Goal: Task Accomplishment & Management: Manage account settings

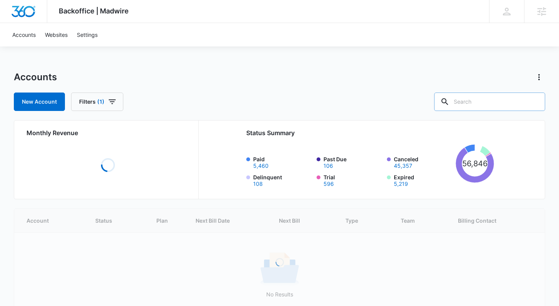
click at [501, 101] on input "text" at bounding box center [489, 102] width 111 height 18
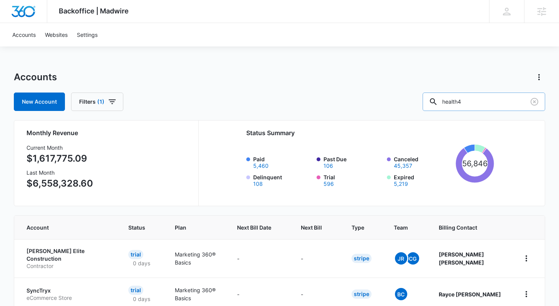
type input "health4"
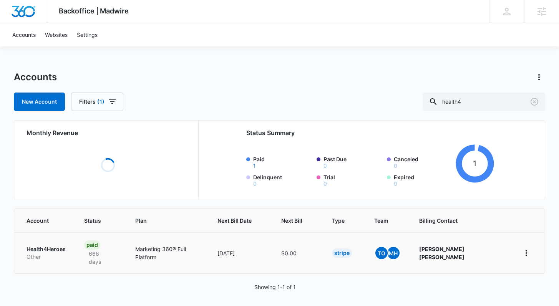
click at [51, 244] on td "Health4Heroes Other" at bounding box center [44, 252] width 61 height 41
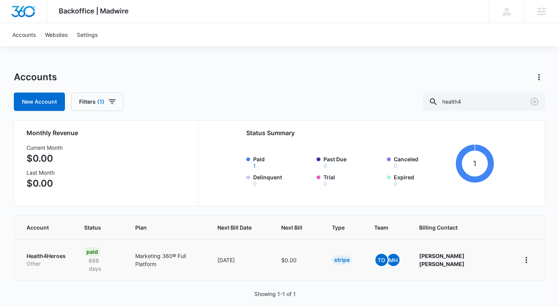
click at [53, 252] on p "Health4Heroes" at bounding box center [45, 256] width 39 height 8
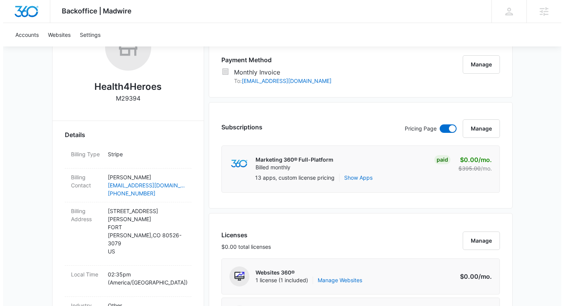
scroll to position [145, 0]
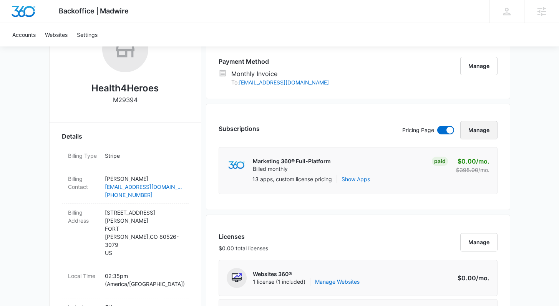
click at [474, 132] on button "Manage" at bounding box center [478, 130] width 37 height 18
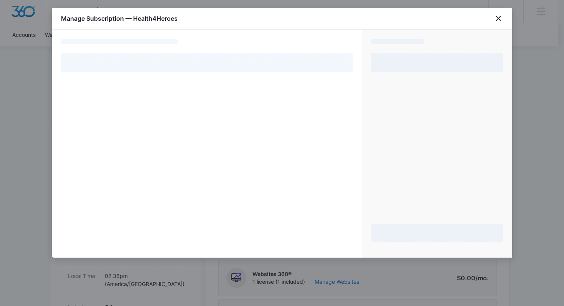
select select "MANUAL_INVOICE"
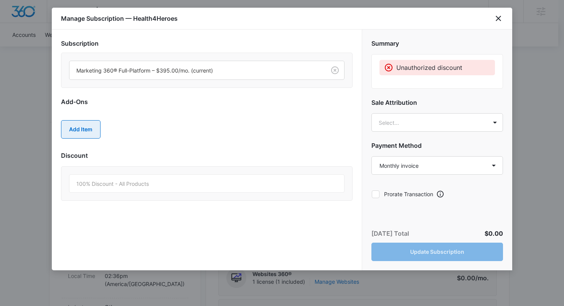
click at [93, 127] on button "Add Item" at bounding box center [81, 129] width 40 height 18
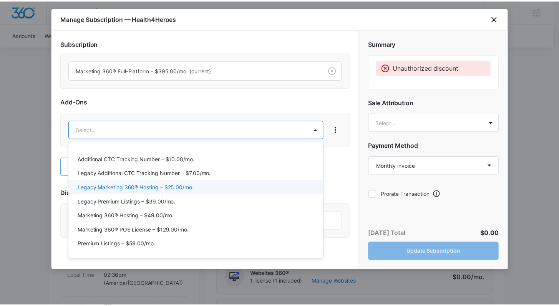
scroll to position [24, 0]
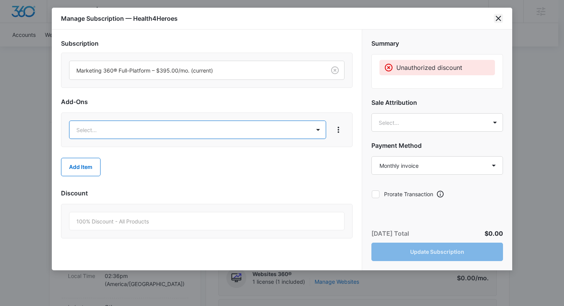
click at [499, 20] on icon "close" at bounding box center [498, 18] width 9 height 9
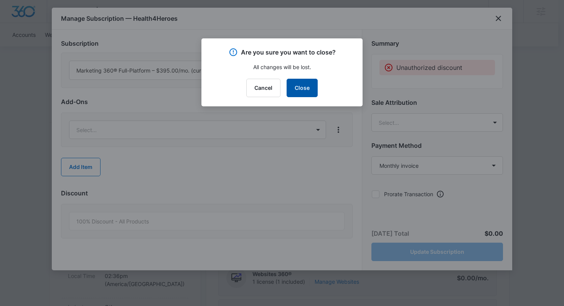
click at [308, 87] on button "Close" at bounding box center [302, 88] width 31 height 18
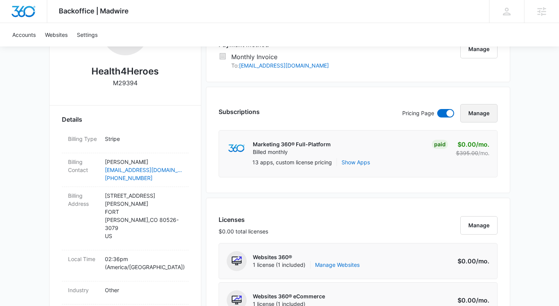
scroll to position [255, 0]
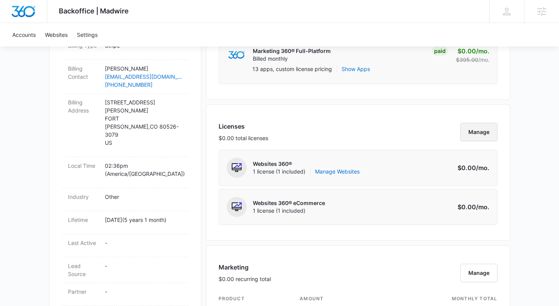
click at [481, 134] on button "Manage" at bounding box center [478, 132] width 37 height 18
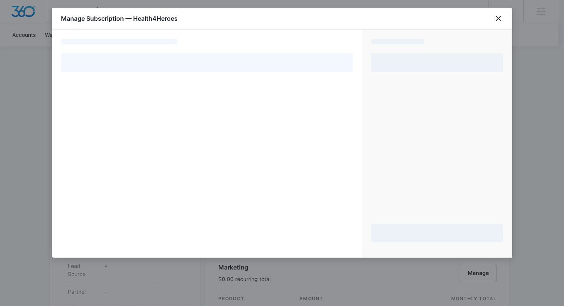
select select "MANUAL_INVOICE"
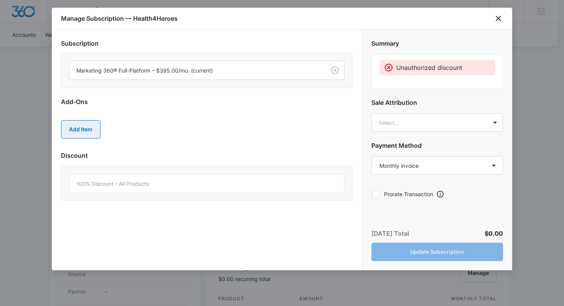
click at [83, 131] on button "Add Item" at bounding box center [81, 129] width 40 height 18
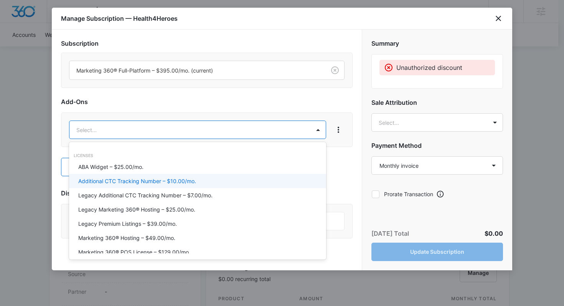
click at [500, 20] on div at bounding box center [282, 153] width 564 height 306
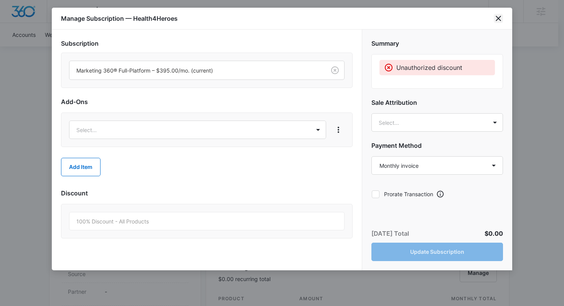
click at [499, 20] on icon "close" at bounding box center [498, 18] width 9 height 9
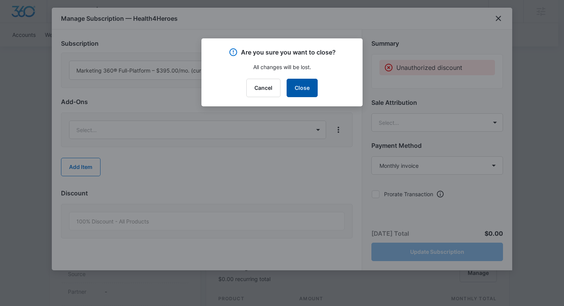
click at [305, 84] on button "Close" at bounding box center [302, 88] width 31 height 18
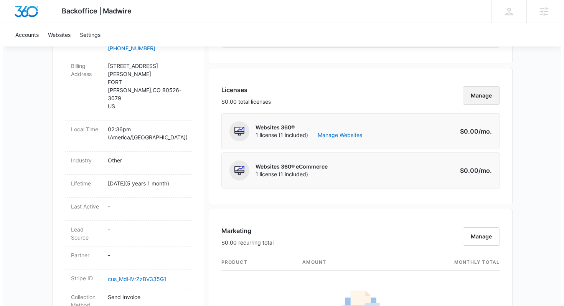
scroll to position [299, 0]
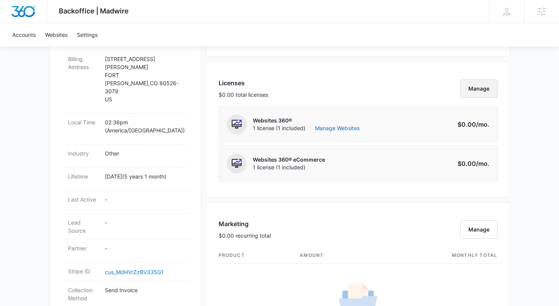
click at [480, 86] on button "Manage" at bounding box center [478, 88] width 37 height 18
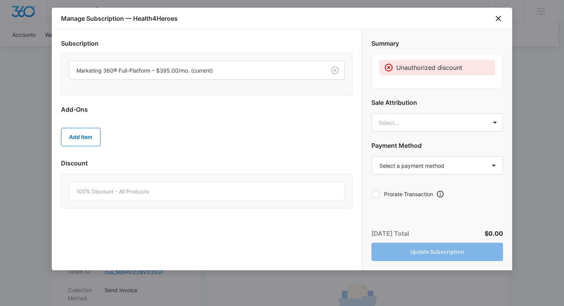
select select "MANUAL_INVOICE"
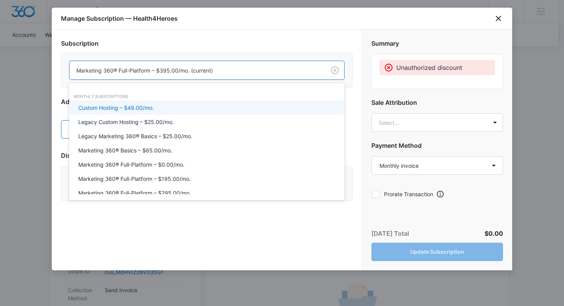
click at [207, 73] on div at bounding box center [196, 71] width 240 height 10
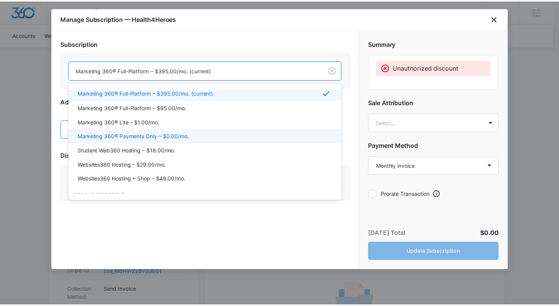
scroll to position [116, 0]
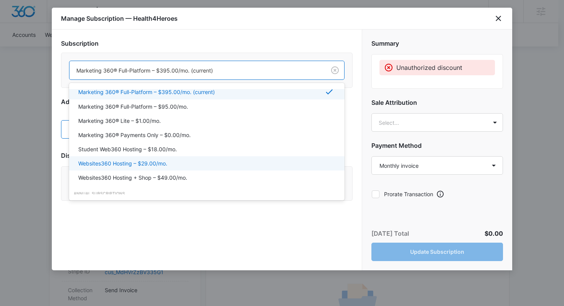
click at [217, 161] on div "Websites360 Hosting – $29.00/mo." at bounding box center [206, 163] width 256 height 8
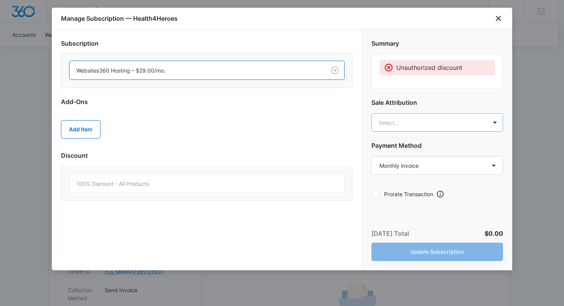
click at [407, 120] on body "Backoffice | Madwire Apps Settings [PERSON_NAME] [PERSON_NAME] [EMAIL_ADDRESS][…" at bounding box center [282, 272] width 564 height 1143
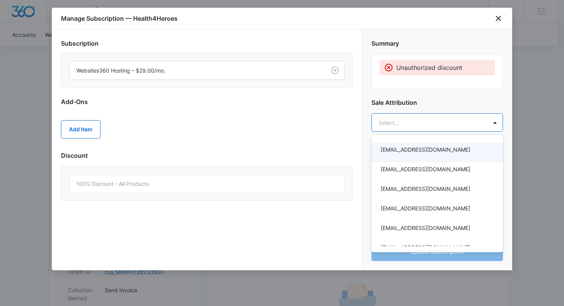
click at [407, 152] on p "[EMAIL_ADDRESS][DOMAIN_NAME]" at bounding box center [437, 150] width 112 height 8
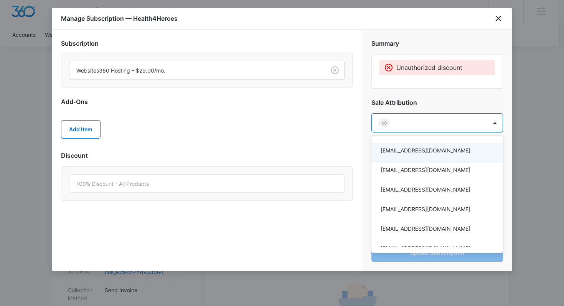
click at [357, 149] on div at bounding box center [282, 153] width 564 height 306
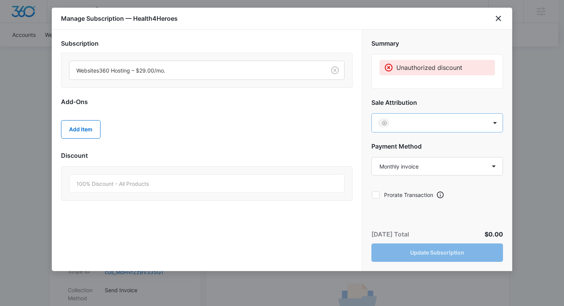
click at [388, 122] on body "Backoffice | Madwire Apps Settings [PERSON_NAME] [PERSON_NAME] [EMAIL_ADDRESS][…" at bounding box center [282, 272] width 564 height 1143
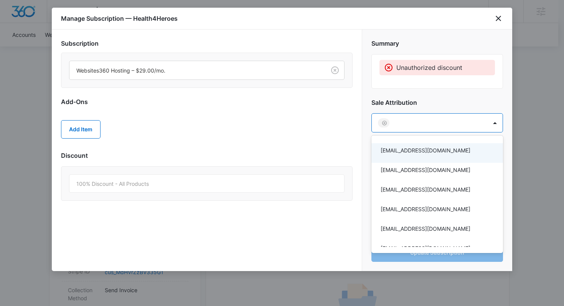
click at [498, 20] on div at bounding box center [282, 153] width 564 height 306
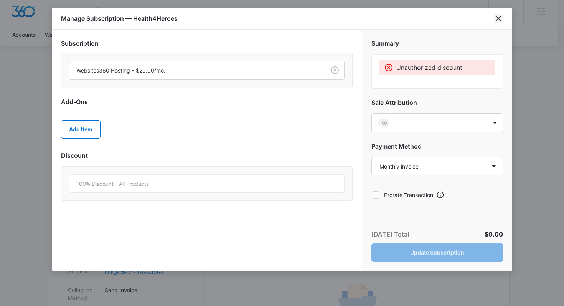
click at [498, 20] on icon "close" at bounding box center [498, 18] width 9 height 9
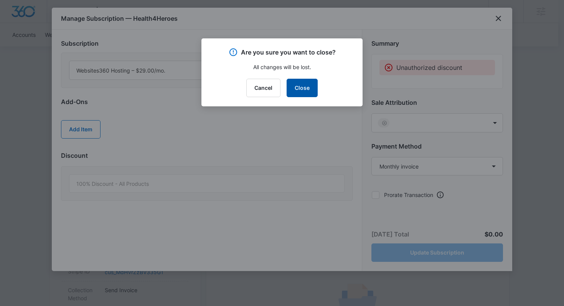
click at [293, 88] on button "Close" at bounding box center [302, 88] width 31 height 18
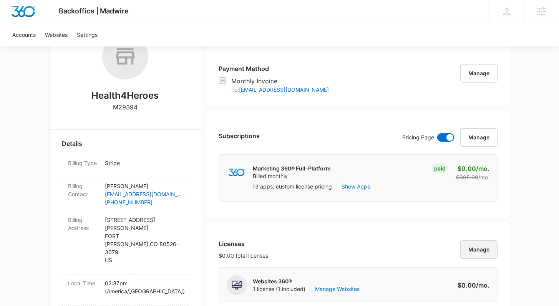
scroll to position [0, 0]
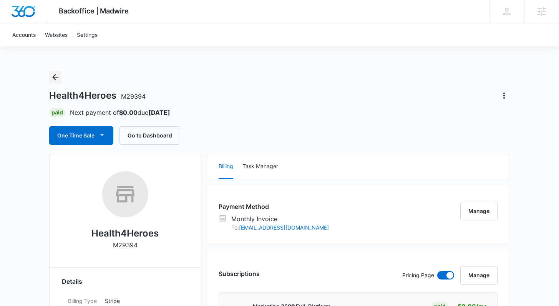
click at [52, 78] on icon "Back" at bounding box center [55, 77] width 9 height 9
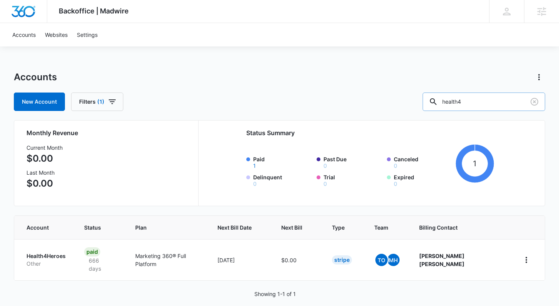
click at [498, 99] on input "health4" at bounding box center [483, 102] width 122 height 18
type input "eurostyle"
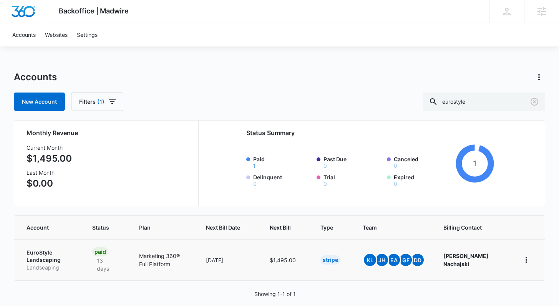
click at [45, 253] on p "EuroStyle Landscaping" at bounding box center [49, 256] width 47 height 15
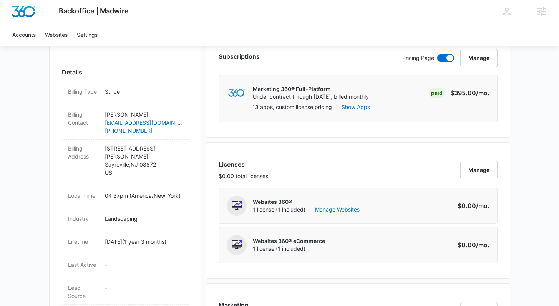
scroll to position [214, 0]
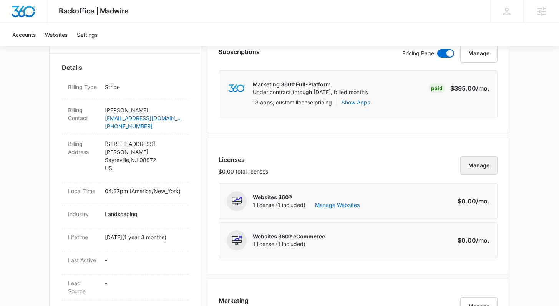
click at [469, 165] on button "Manage" at bounding box center [478, 165] width 37 height 18
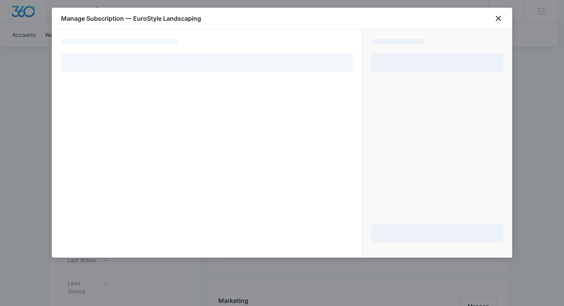
select select "pm_1S9C1SA4n8RTgNjURxARPC8s"
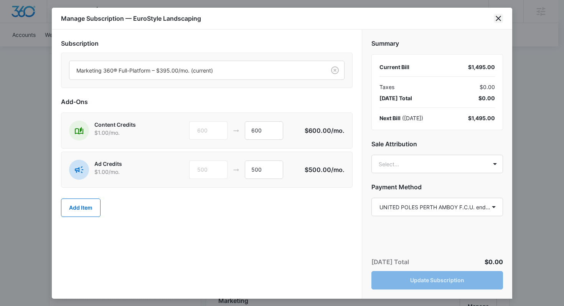
click at [499, 21] on icon "close" at bounding box center [498, 18] width 9 height 9
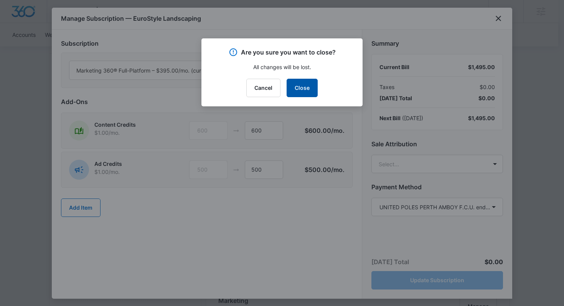
click at [315, 91] on button "Close" at bounding box center [302, 88] width 31 height 18
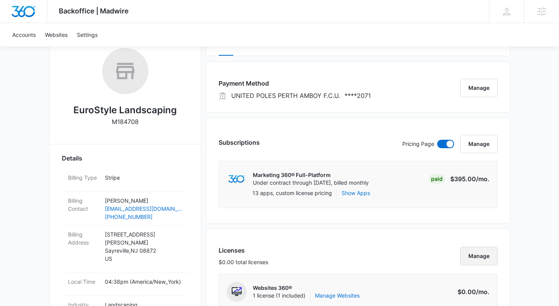
scroll to position [120, 0]
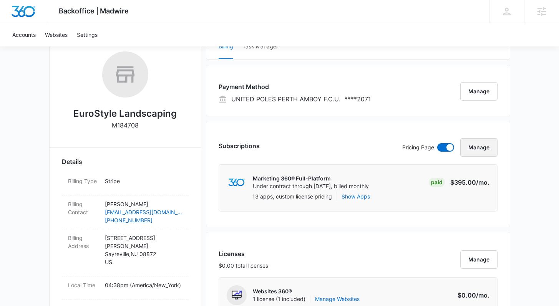
click at [492, 151] on button "Manage" at bounding box center [478, 147] width 37 height 18
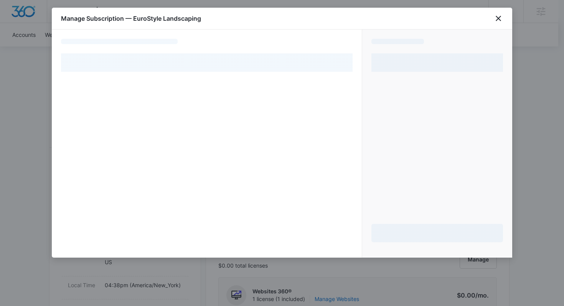
select select "pm_1S9C1SA4n8RTgNjURxARPC8s"
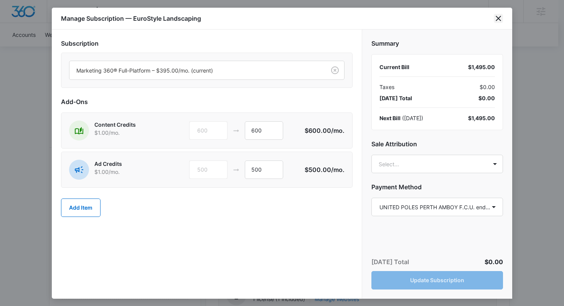
click at [500, 21] on icon "close" at bounding box center [498, 18] width 9 height 9
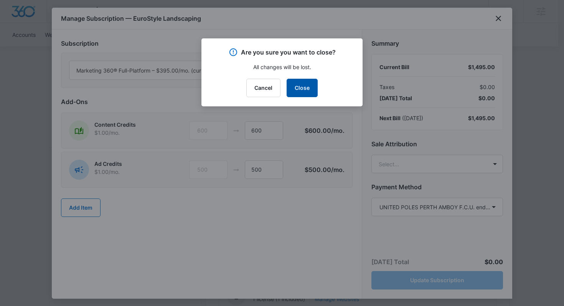
click at [305, 89] on button "Close" at bounding box center [302, 88] width 31 height 18
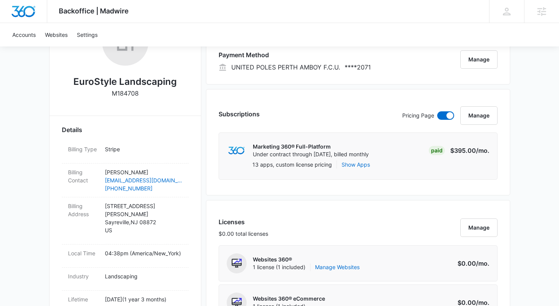
scroll to position [153, 0]
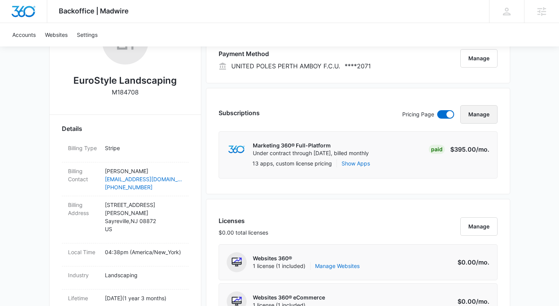
click at [476, 116] on button "Manage" at bounding box center [478, 114] width 37 height 18
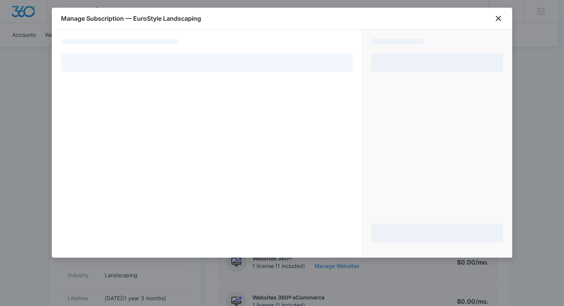
select select "pm_1S9C1SA4n8RTgNjURxARPC8s"
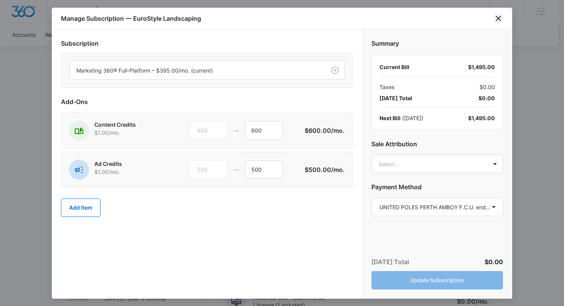
click at [502, 18] on icon "close" at bounding box center [498, 18] width 9 height 9
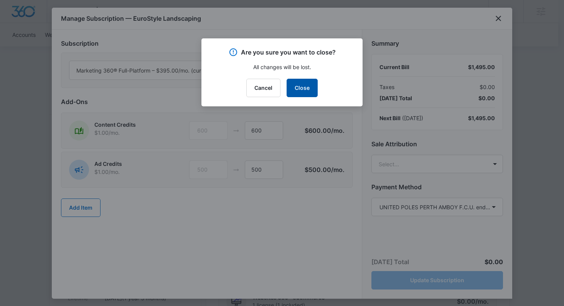
click at [313, 86] on button "Close" at bounding box center [302, 88] width 31 height 18
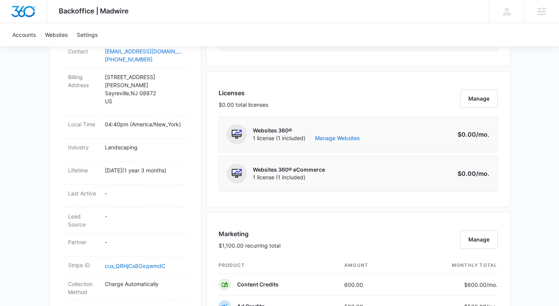
scroll to position [324, 0]
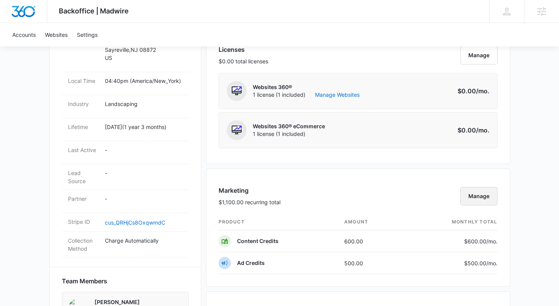
click at [473, 197] on button "Manage" at bounding box center [478, 196] width 37 height 18
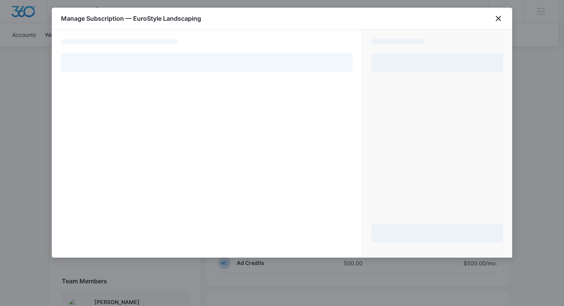
select select "pm_1S9C1SA4n8RTgNjURxARPC8s"
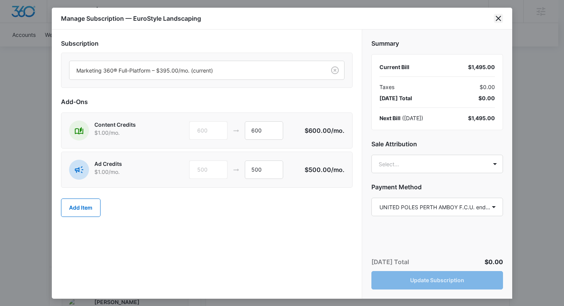
click at [501, 20] on icon "close" at bounding box center [498, 18] width 5 height 5
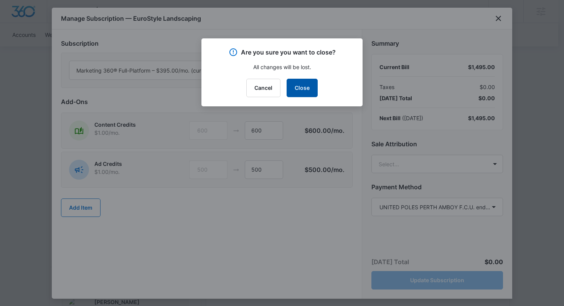
click at [296, 91] on button "Close" at bounding box center [302, 88] width 31 height 18
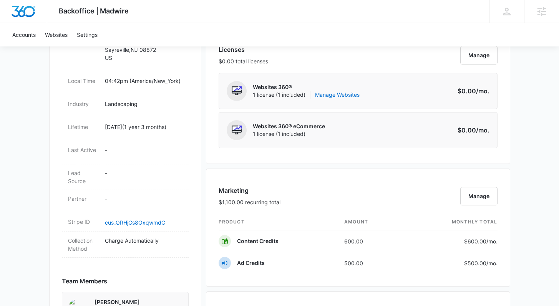
click at [33, 96] on div "Backoffice | Madwire Apps Settings [PERSON_NAME] [PERSON_NAME] [EMAIL_ADDRESS][…" at bounding box center [279, 176] width 559 height 1001
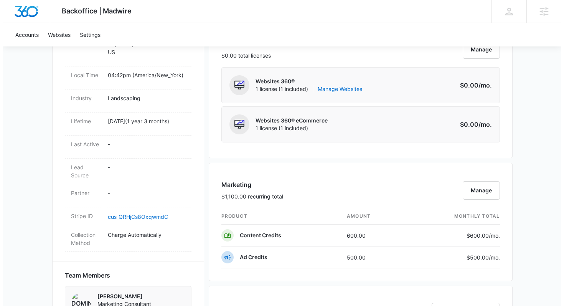
scroll to position [335, 0]
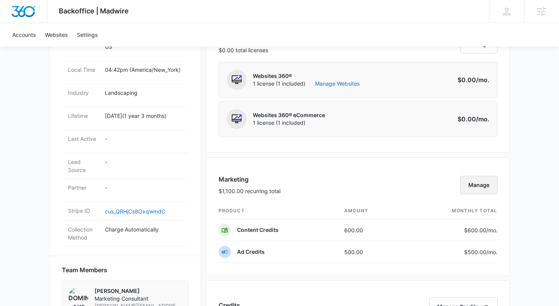
click at [475, 185] on button "Manage" at bounding box center [478, 185] width 37 height 18
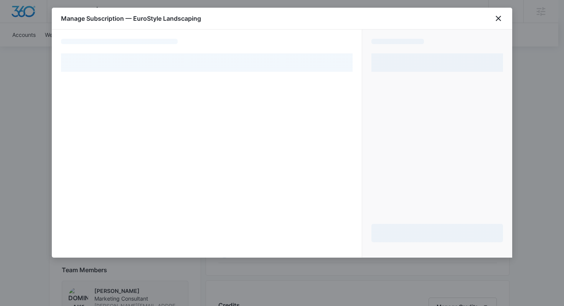
select select "pm_1S9C1SA4n8RTgNjURxARPC8s"
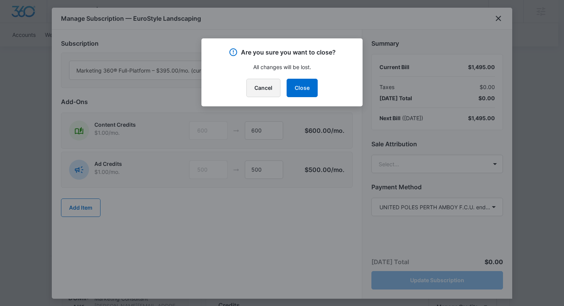
click at [263, 90] on button "Cancel" at bounding box center [264, 88] width 34 height 18
drag, startPoint x: 271, startPoint y: 88, endPoint x: 75, endPoint y: 100, distance: 196.2
click at [271, 88] on button "Cancel" at bounding box center [264, 88] width 34 height 18
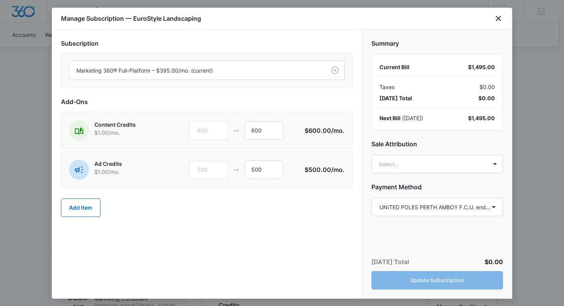
click at [267, 246] on div "Subscription Marketing 360® Full-Platform – $395.00/mo. (current) Add-Ons Conte…" at bounding box center [207, 164] width 310 height 269
click at [87, 213] on button "Add Item" at bounding box center [81, 208] width 40 height 18
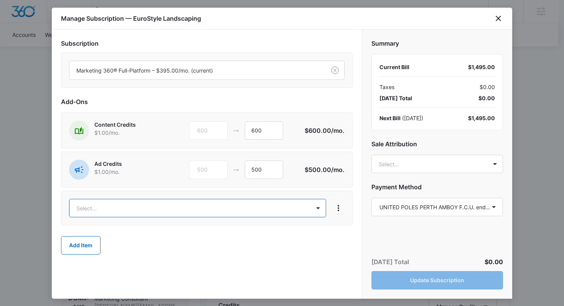
click at [87, 213] on body "Backoffice | Madwire Apps Settings [PERSON_NAME] [PERSON_NAME] [EMAIL_ADDRESS][…" at bounding box center [282, 196] width 564 height 1062
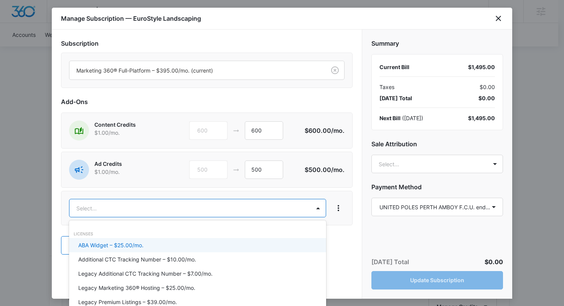
click at [342, 209] on div at bounding box center [282, 153] width 564 height 306
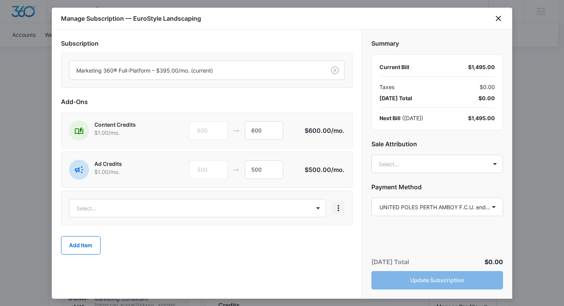
click at [340, 209] on icon "View More" at bounding box center [338, 208] width 9 height 9
click at [349, 227] on div "Delete Item" at bounding box center [356, 229] width 29 height 5
click at [89, 207] on button "Add Item" at bounding box center [81, 208] width 40 height 18
click at [130, 208] on body "Backoffice | Madwire Apps Settings [PERSON_NAME] [PERSON_NAME] [EMAIL_ADDRESS][…" at bounding box center [282, 196] width 564 height 1062
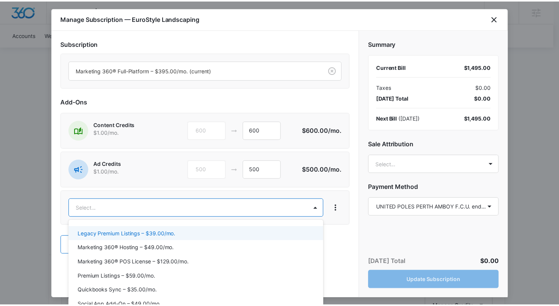
scroll to position [68, 0]
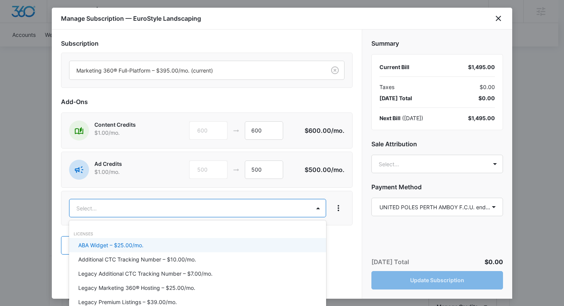
click at [208, 210] on body "Backoffice | Madwire Apps Settings [PERSON_NAME] [PERSON_NAME] [EMAIL_ADDRESS][…" at bounding box center [282, 196] width 564 height 1062
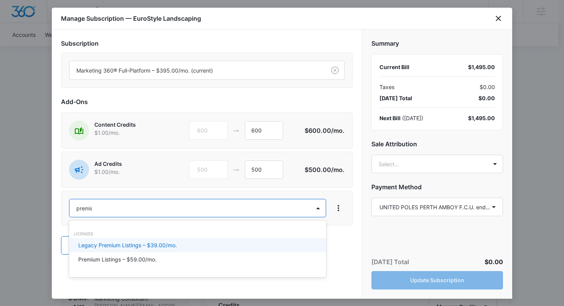
type input "premium"
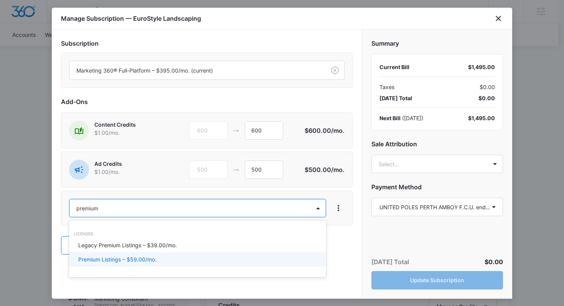
click at [153, 263] on p "Premium Listings – $59.00/mo." at bounding box center [117, 259] width 78 height 8
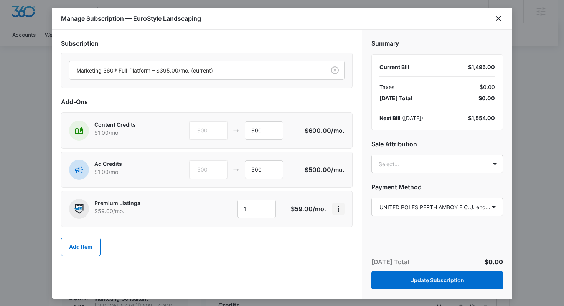
click at [335, 211] on icon "View More" at bounding box center [338, 208] width 9 height 9
click at [350, 222] on div "Delete Item" at bounding box center [361, 230] width 57 height 25
click at [344, 209] on button "View More" at bounding box center [339, 209] width 12 height 12
click at [349, 231] on div "Delete Item" at bounding box center [356, 230] width 29 height 5
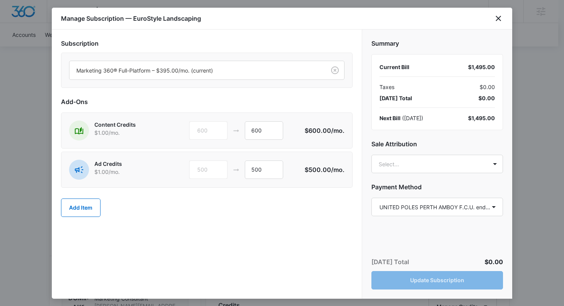
click at [116, 136] on p "$1.00 /mo." at bounding box center [127, 133] width 67 height 8
click at [497, 18] on icon "close" at bounding box center [498, 18] width 9 height 9
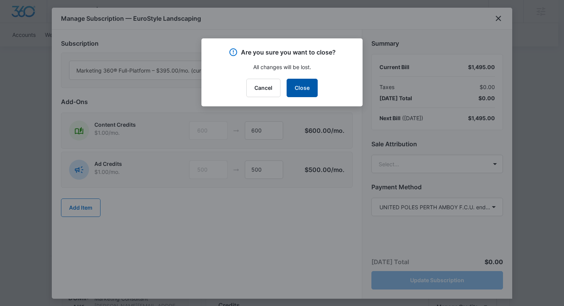
click at [306, 89] on button "Close" at bounding box center [302, 88] width 31 height 18
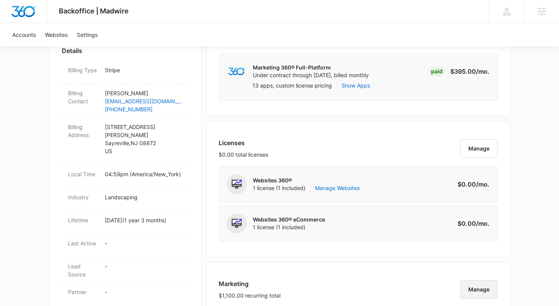
scroll to position [232, 0]
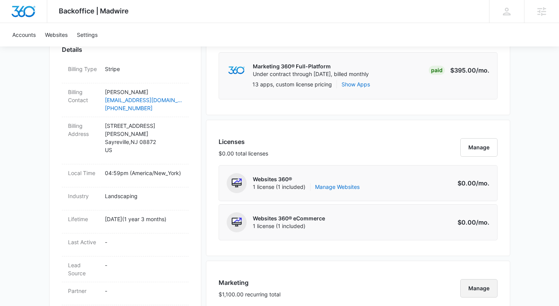
click at [482, 294] on button "Manage" at bounding box center [478, 288] width 37 height 18
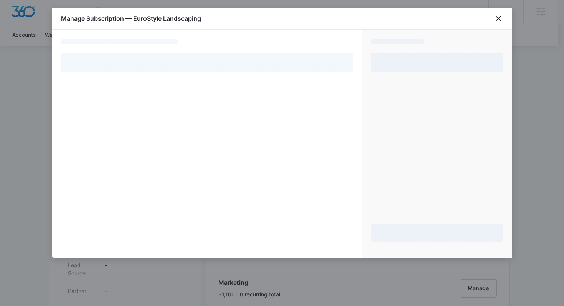
select select "pm_1S9C1SA4n8RTgNjURxARPC8s"
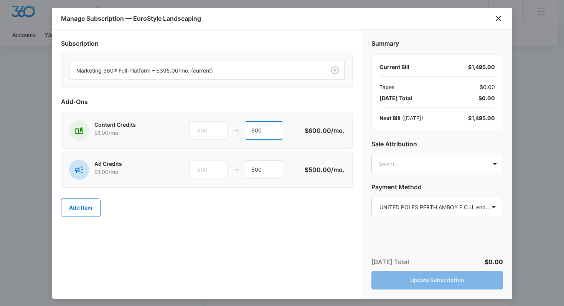
click at [256, 131] on input "600" at bounding box center [264, 130] width 38 height 18
click at [86, 207] on button "Add Item" at bounding box center [81, 208] width 40 height 18
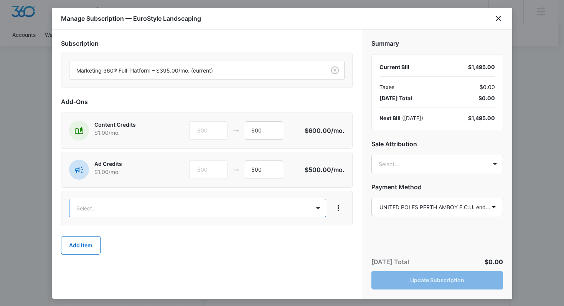
click at [100, 205] on body "Backoffice | Madwire Apps Settings [PERSON_NAME] [PERSON_NAME] [EMAIL_ADDRESS][…" at bounding box center [282, 299] width 564 height 1062
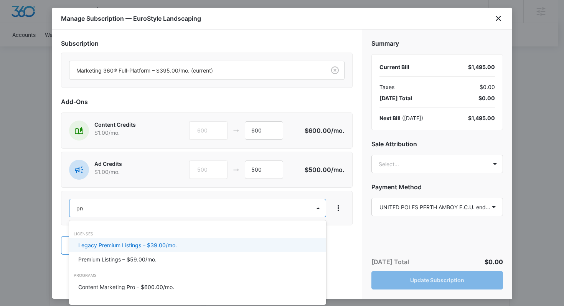
type input "prem"
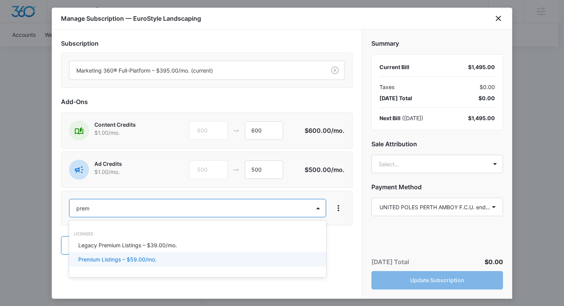
click at [135, 258] on p "Premium Listings – $59.00/mo." at bounding box center [117, 259] width 78 height 8
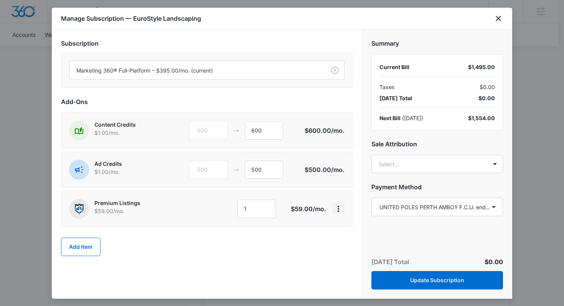
click at [338, 210] on icon "View More" at bounding box center [338, 208] width 9 height 9
click at [266, 169] on input "500" at bounding box center [264, 170] width 38 height 18
drag, startPoint x: 266, startPoint y: 169, endPoint x: 250, endPoint y: 169, distance: 16.1
click at [250, 169] on input "500" at bounding box center [264, 170] width 38 height 18
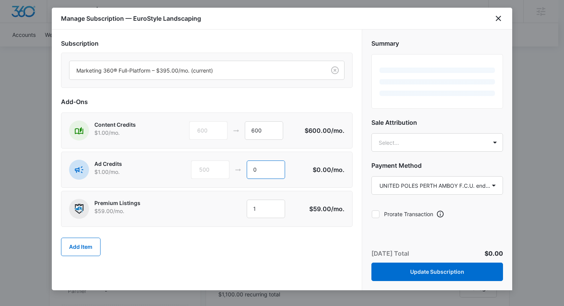
type input "0"
click at [295, 248] on div "Add Item" at bounding box center [207, 247] width 292 height 34
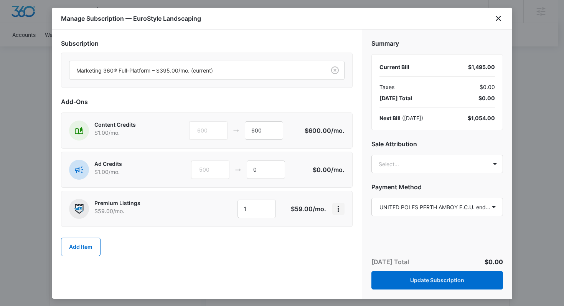
click at [342, 206] on icon "View More" at bounding box center [338, 208] width 9 height 9
click at [351, 230] on div "Delete Item" at bounding box center [356, 230] width 29 height 5
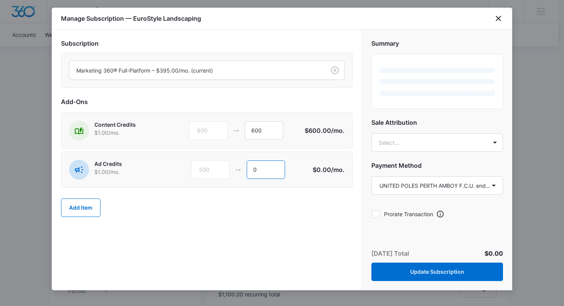
click at [258, 172] on input "0" at bounding box center [266, 170] width 38 height 18
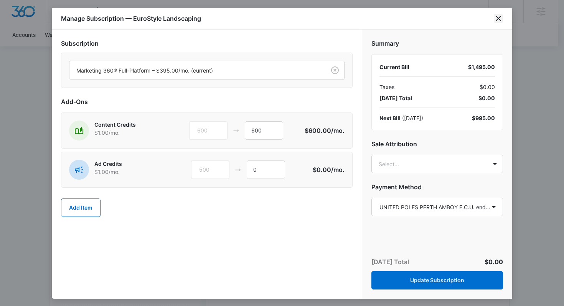
click at [498, 18] on icon "close" at bounding box center [498, 18] width 9 height 9
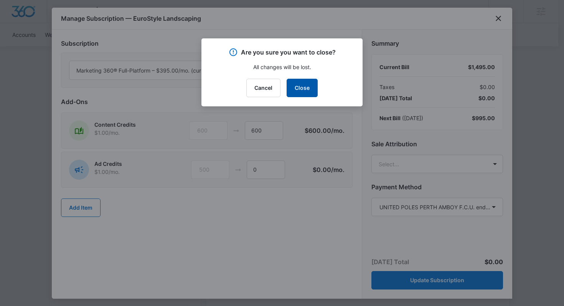
click at [305, 91] on button "Close" at bounding box center [302, 88] width 31 height 18
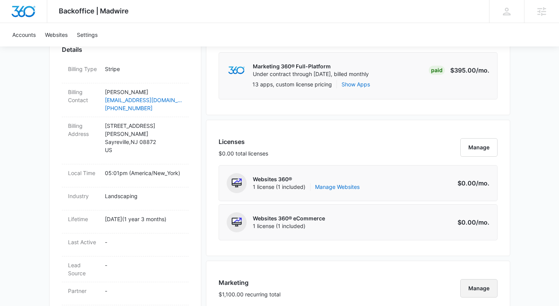
scroll to position [0, 0]
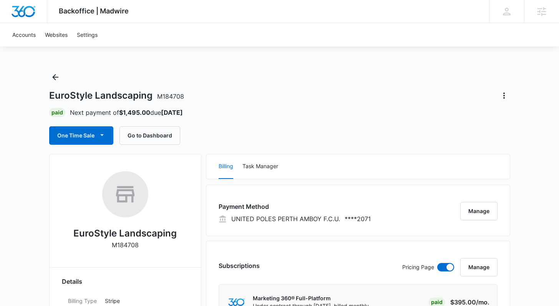
click at [504, 93] on icon "Actions" at bounding box center [504, 96] width 2 height 6
click at [55, 79] on icon "Back" at bounding box center [55, 77] width 9 height 9
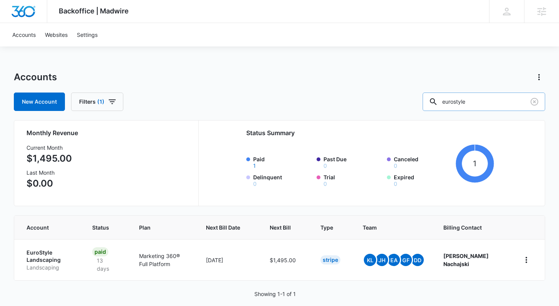
click at [470, 106] on input "eurostyle" at bounding box center [483, 102] width 122 height 18
type input "health4"
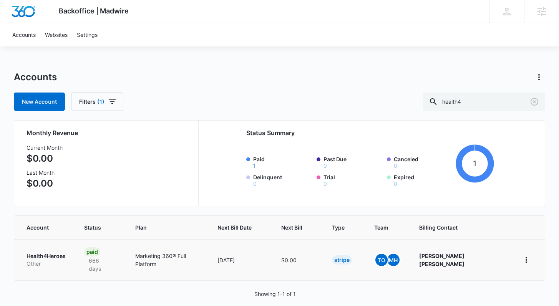
click at [51, 253] on p "Health4Heroes" at bounding box center [45, 256] width 39 height 8
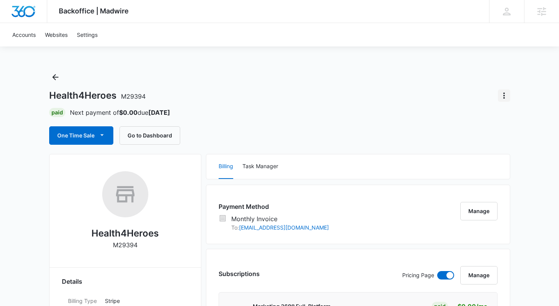
click at [506, 95] on icon "Actions" at bounding box center [503, 95] width 9 height 9
click at [485, 119] on div "Close Account" at bounding box center [473, 116] width 36 height 5
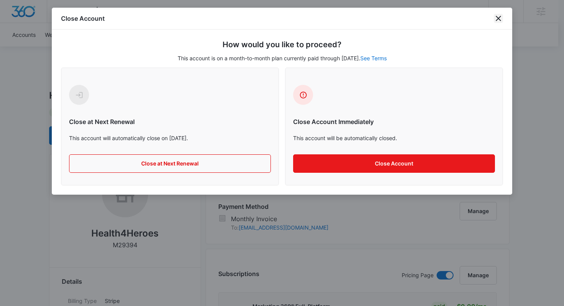
click at [501, 18] on icon "close" at bounding box center [498, 18] width 9 height 9
